Goal: Information Seeking & Learning: Learn about a topic

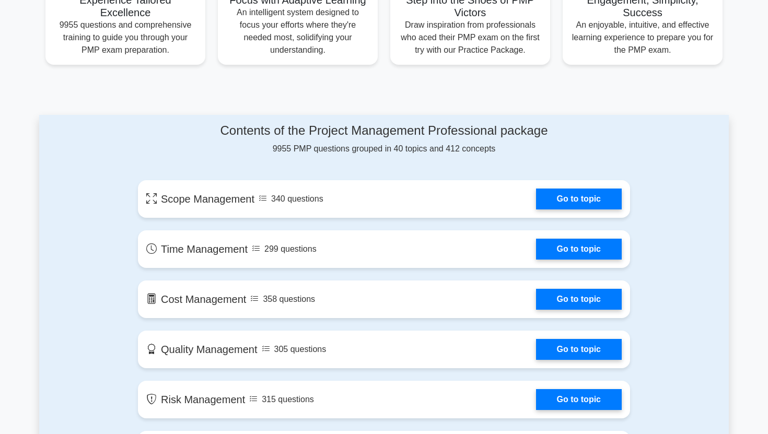
scroll to position [427, 0]
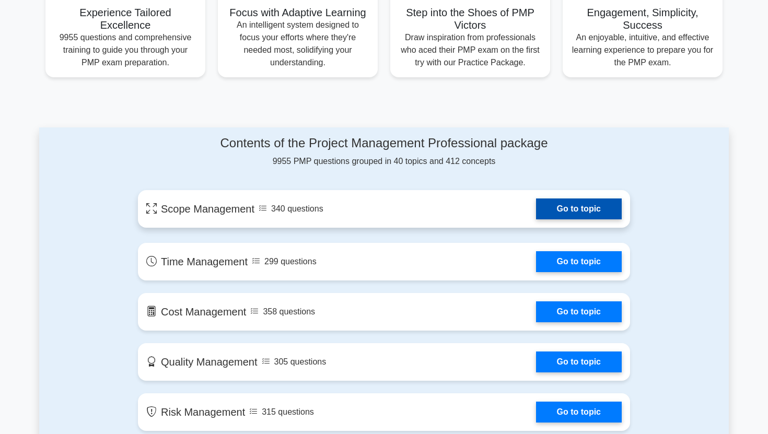
click at [555, 203] on link "Go to topic" at bounding box center [579, 209] width 86 height 21
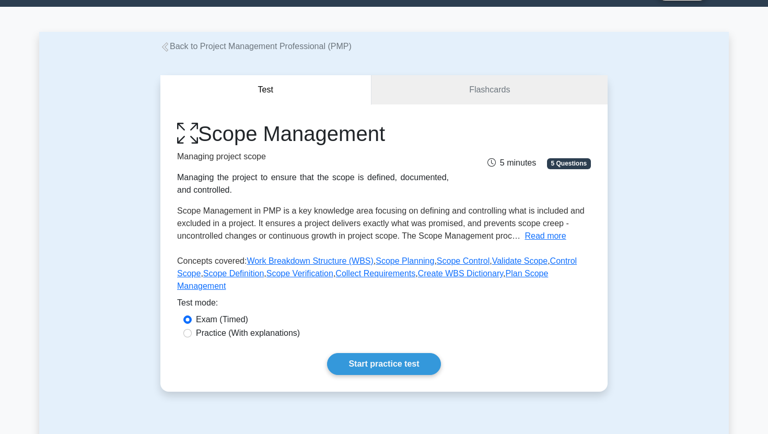
scroll to position [57, 0]
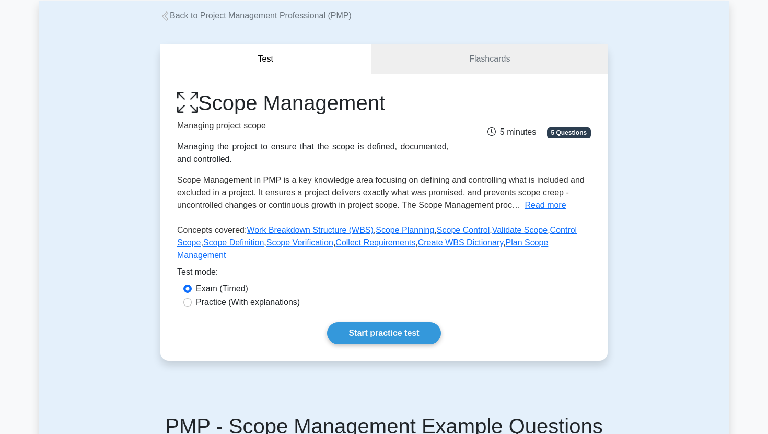
click at [267, 303] on label "Practice (With explanations)" at bounding box center [248, 302] width 104 height 13
click at [192, 303] on input "Practice (With explanations)" at bounding box center [187, 302] width 8 height 8
radio input "true"
click at [402, 337] on link "Start practice test" at bounding box center [383, 333] width 113 height 22
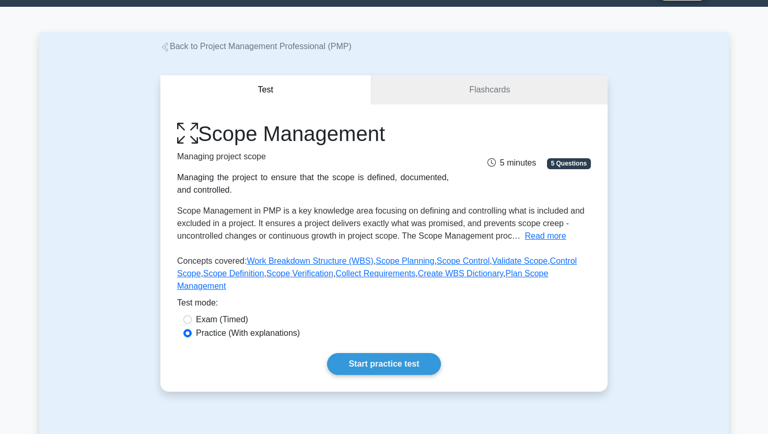
scroll to position [0, 0]
